Goal: Transaction & Acquisition: Purchase product/service

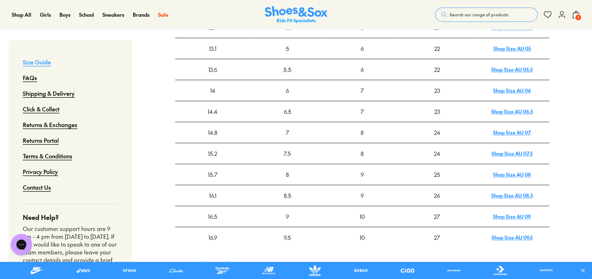
click at [488, 14] on span "Search our range of products" at bounding box center [479, 14] width 59 height 6
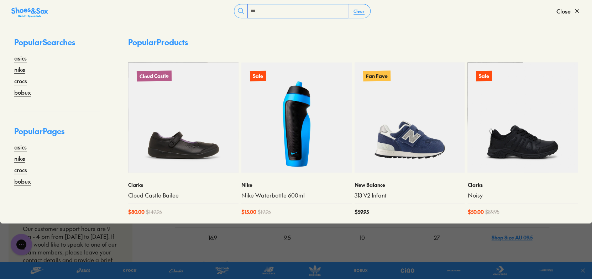
type input "***"
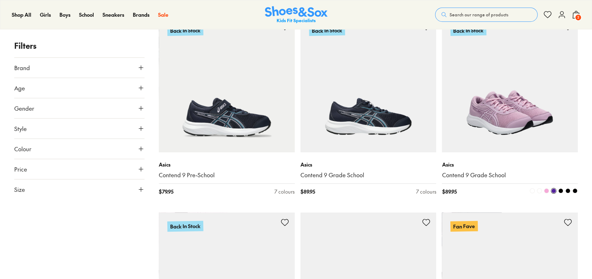
click at [511, 114] on img at bounding box center [510, 85] width 136 height 136
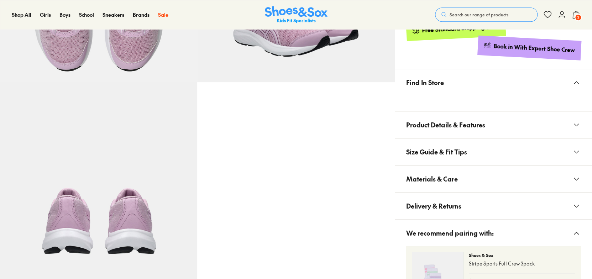
click at [458, 177] on button "Materials & Care" at bounding box center [493, 179] width 197 height 27
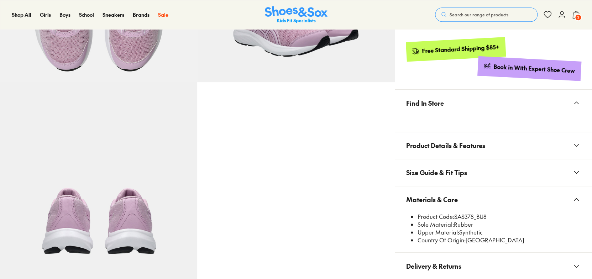
scroll to position [355, 0]
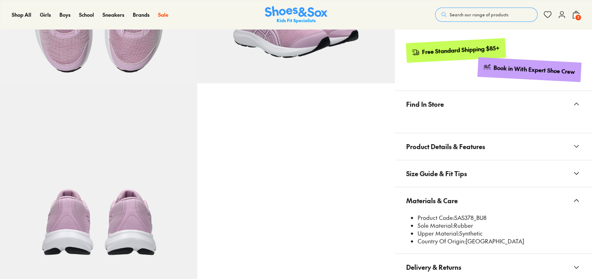
select select "*"
drag, startPoint x: 456, startPoint y: 217, endPoint x: 473, endPoint y: 216, distance: 17.5
click at [473, 216] on li "Product Code: SAS378_BU8" at bounding box center [499, 218] width 163 height 8
copy li "SAS378"
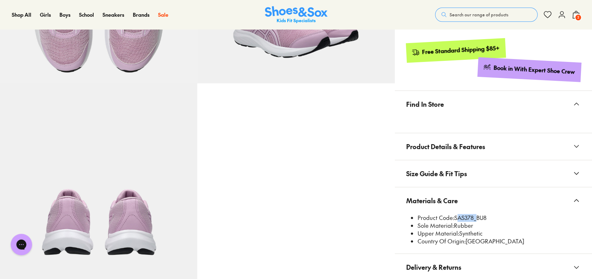
click at [468, 12] on span "Search our range of products" at bounding box center [479, 14] width 59 height 6
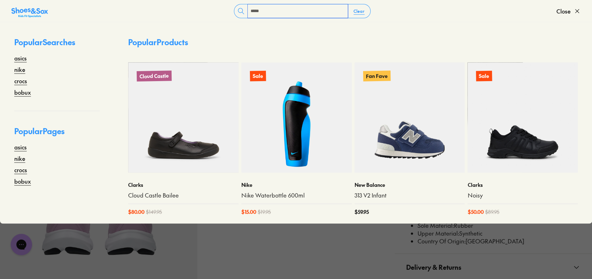
type input "*****"
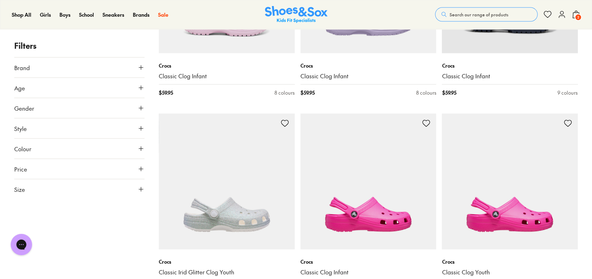
scroll to position [2417, 0]
